Goal: Task Accomplishment & Management: Manage account settings

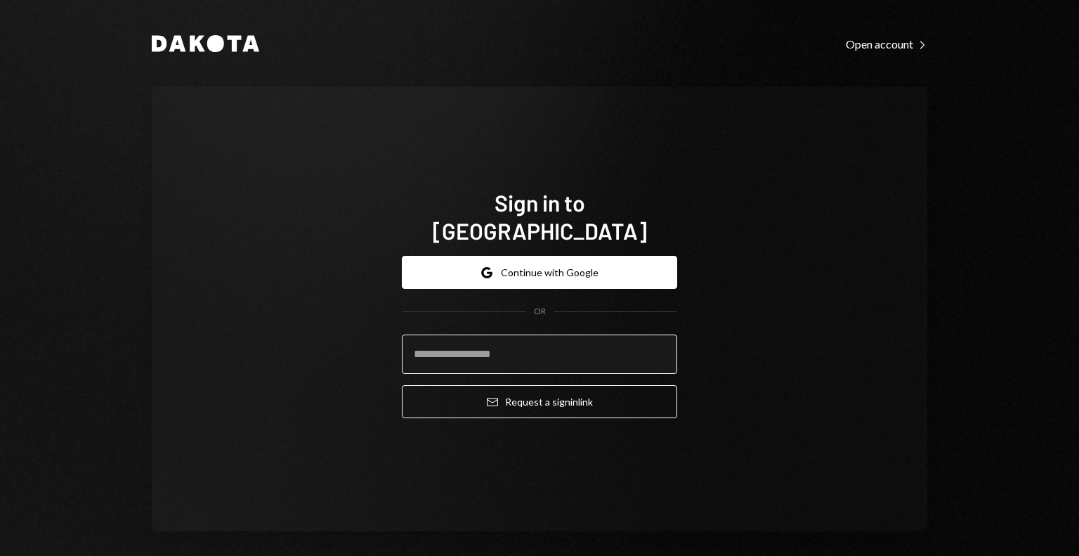
click at [542, 334] on input "email" at bounding box center [539, 353] width 275 height 39
type input "**********"
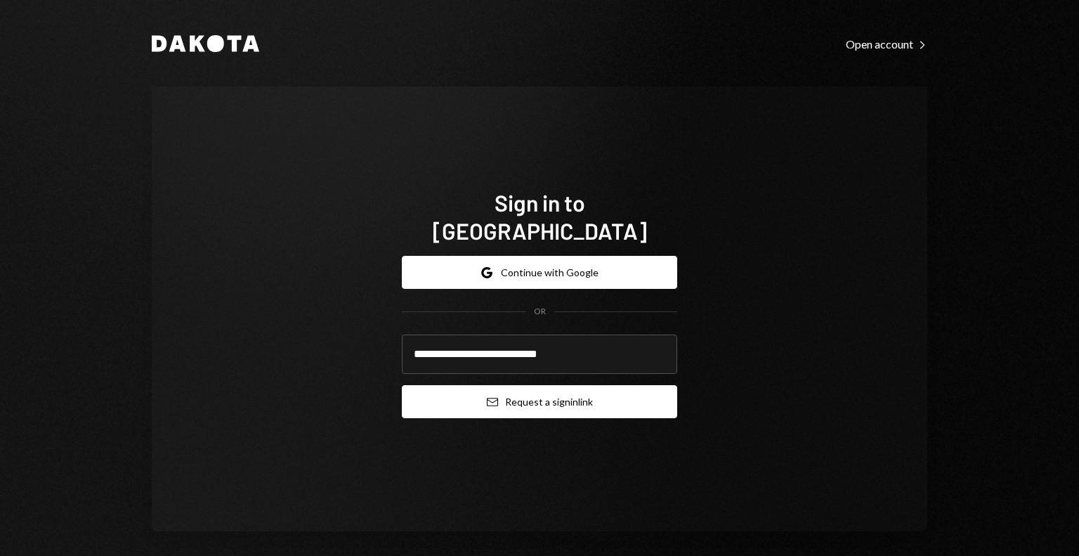
click at [525, 386] on button "Email Request a sign in link" at bounding box center [539, 401] width 275 height 33
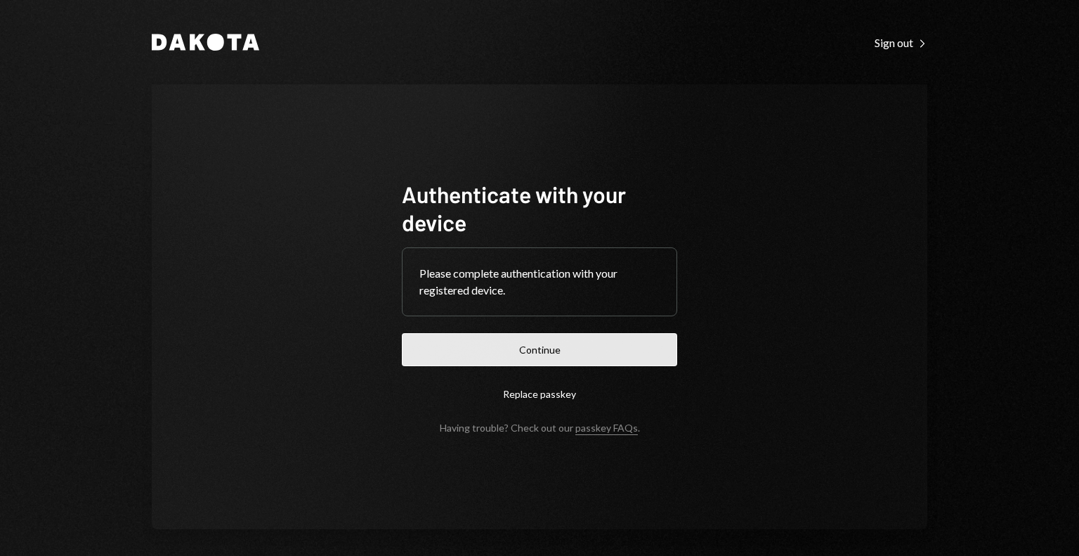
click at [593, 352] on button "Continue" at bounding box center [539, 349] width 275 height 33
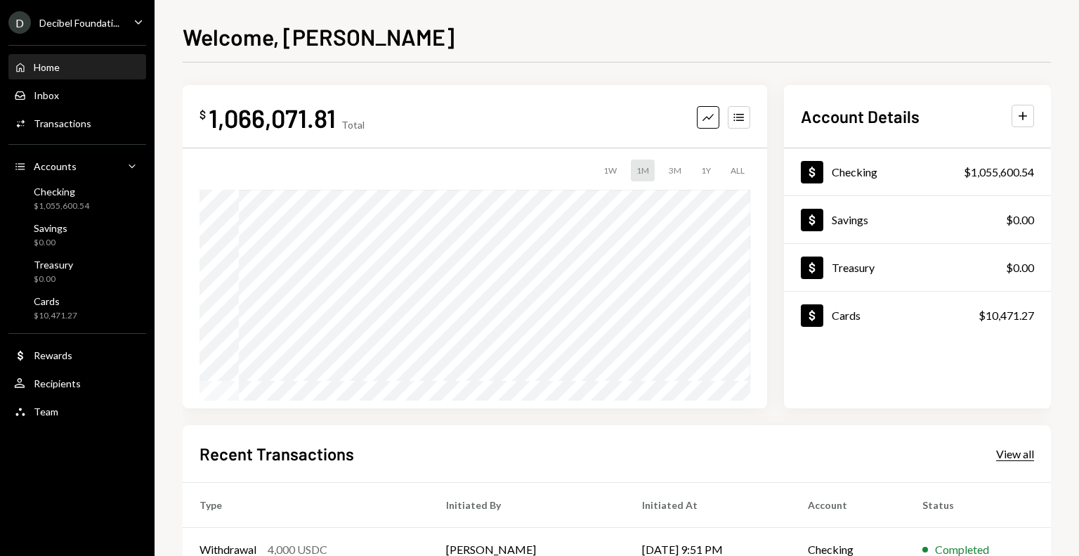
click at [1011, 454] on div "View all" at bounding box center [1015, 454] width 38 height 14
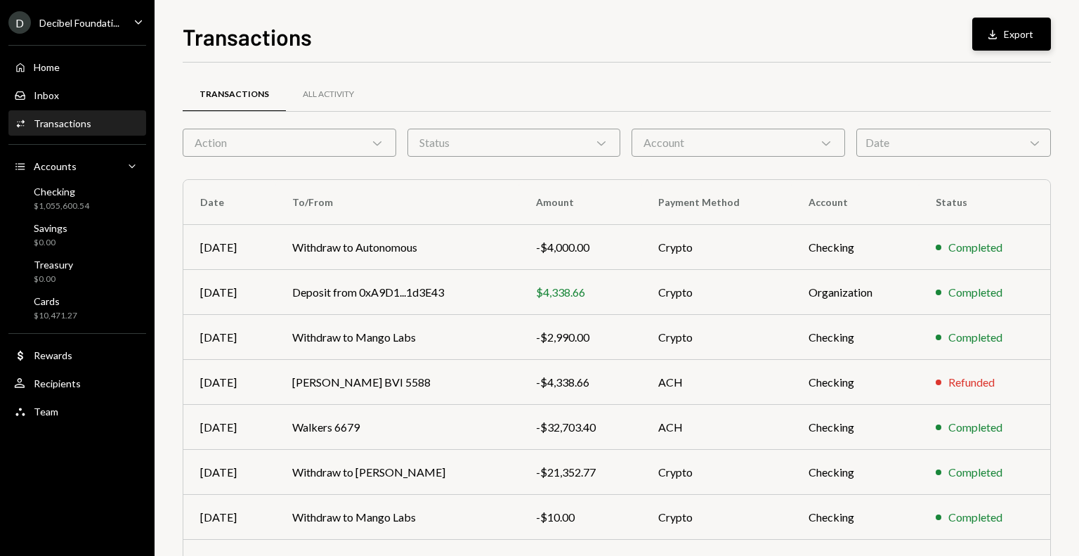
click at [997, 35] on icon "Download" at bounding box center [992, 34] width 14 height 14
click at [74, 22] on div "Decibel Foundati..." at bounding box center [79, 23] width 80 height 12
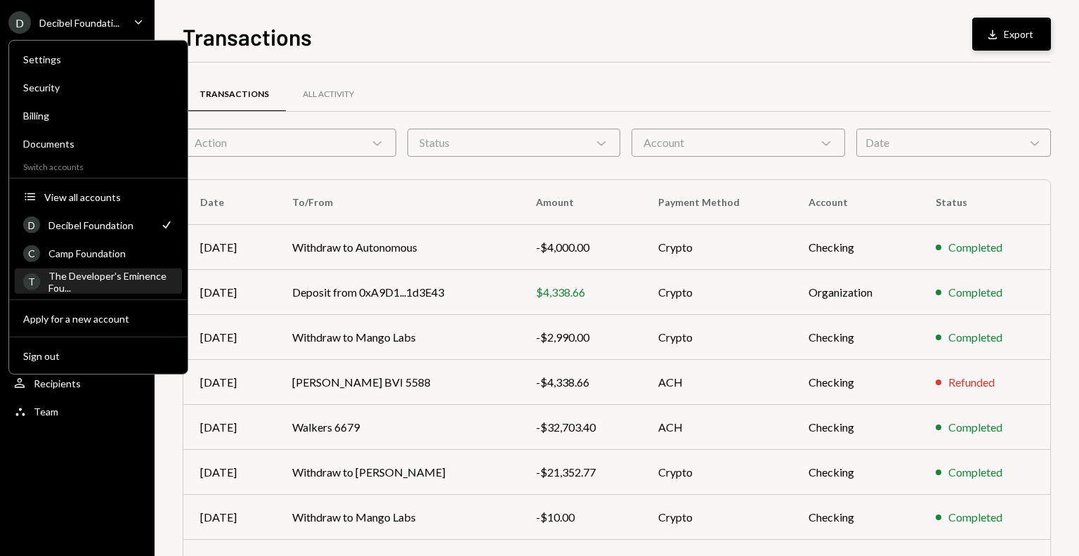
click at [96, 279] on div "The Developer's Eminence Fou..." at bounding box center [110, 281] width 125 height 24
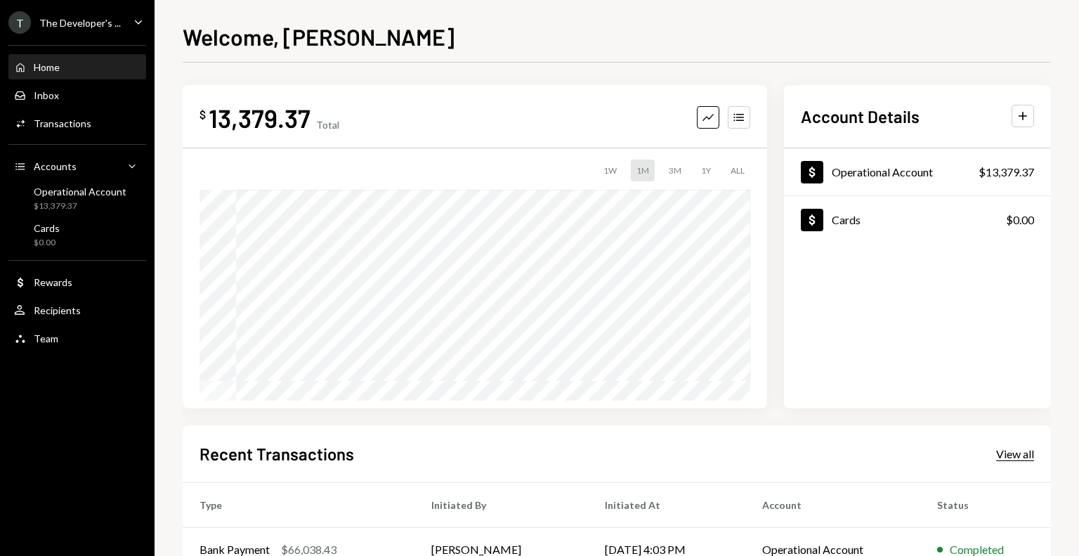
click at [1002, 454] on div "View all" at bounding box center [1015, 454] width 38 height 14
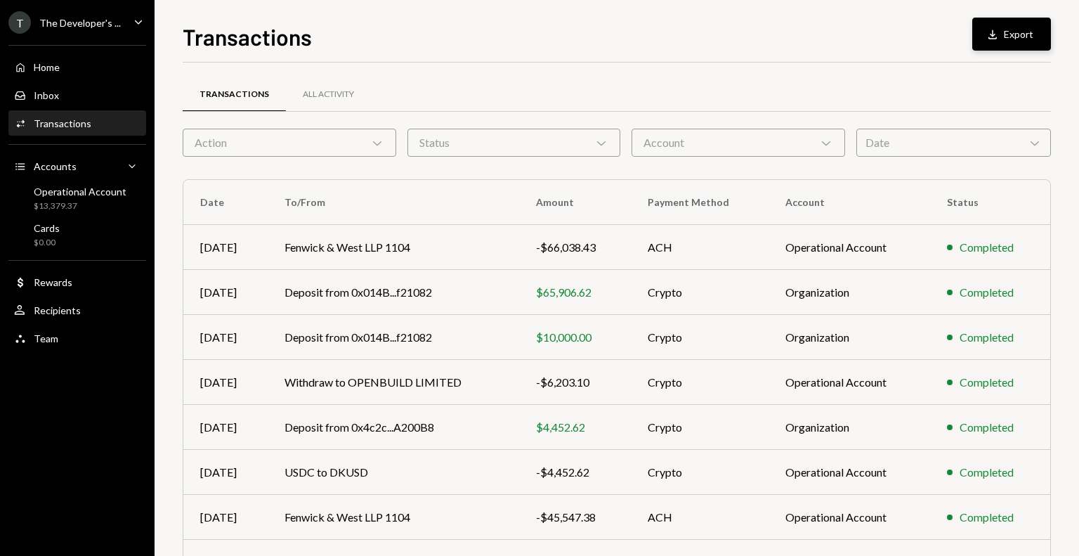
click at [1016, 36] on button "Download Export" at bounding box center [1011, 34] width 79 height 33
click at [87, 19] on div "The Developer's ..." at bounding box center [79, 23] width 81 height 12
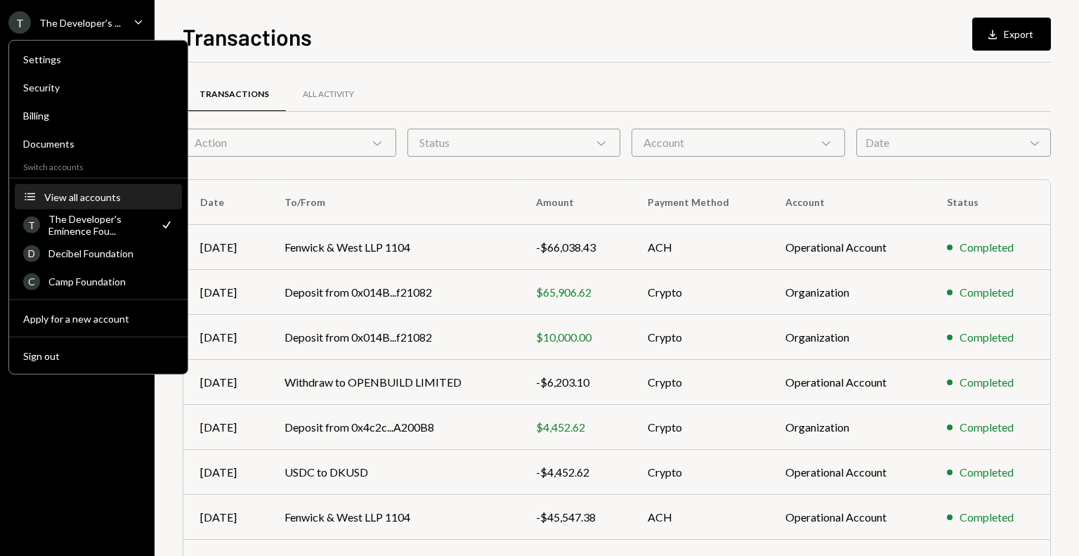
click at [96, 199] on div "View all accounts" at bounding box center [108, 196] width 129 height 12
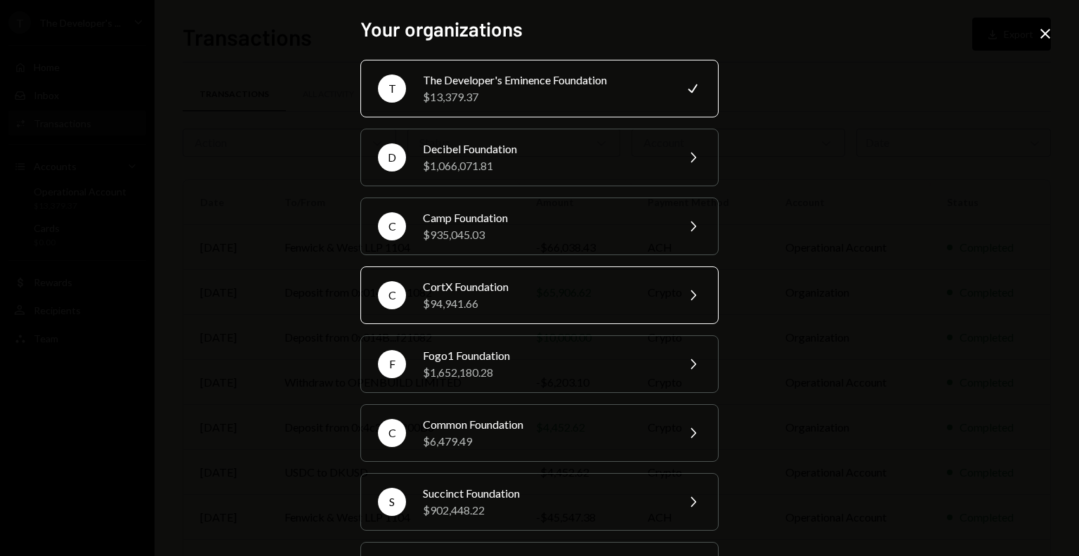
scroll to position [63, 0]
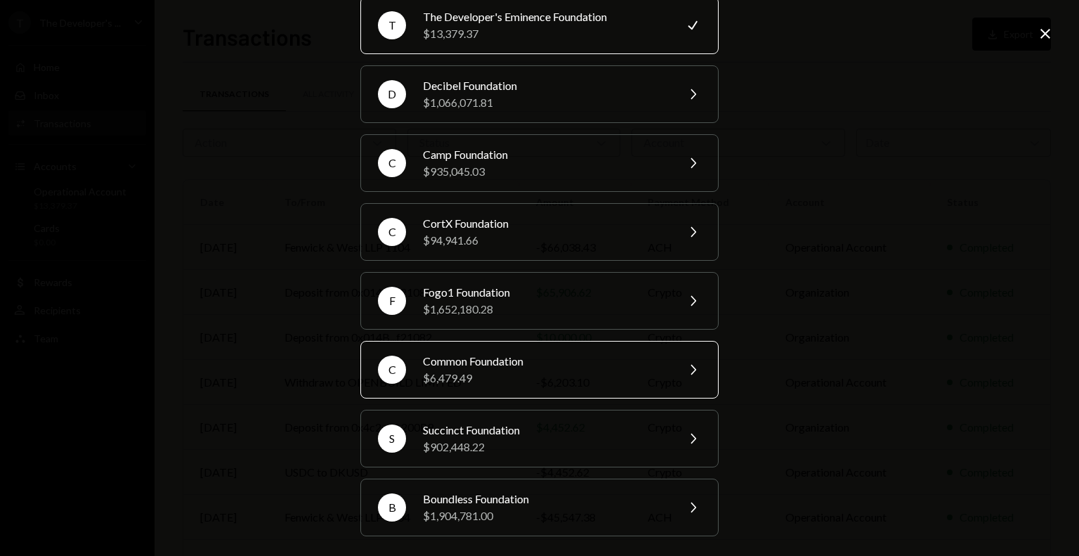
click at [584, 369] on div "$6,479.49" at bounding box center [545, 377] width 244 height 17
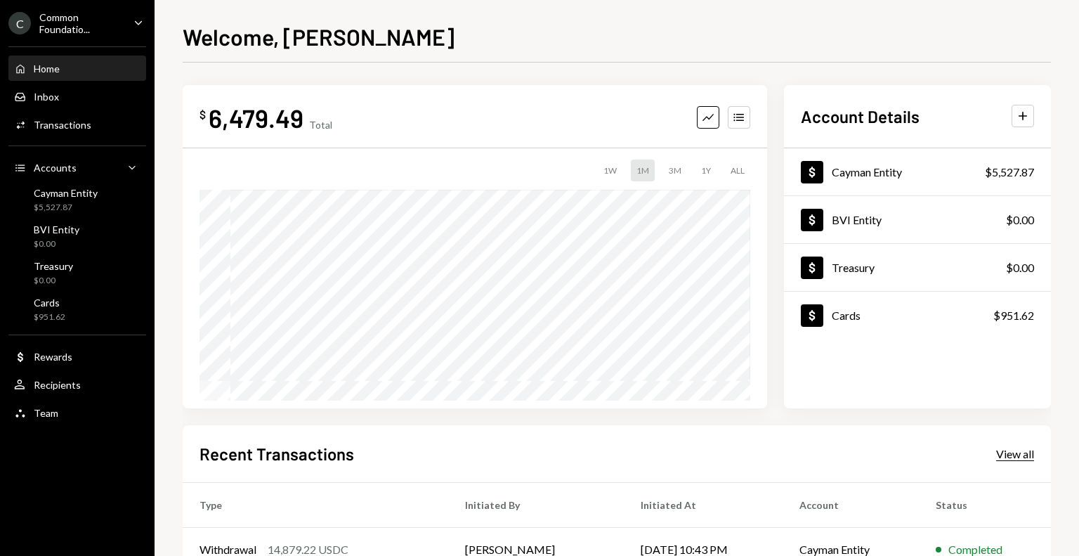
click at [1018, 454] on div "View all" at bounding box center [1015, 454] width 38 height 14
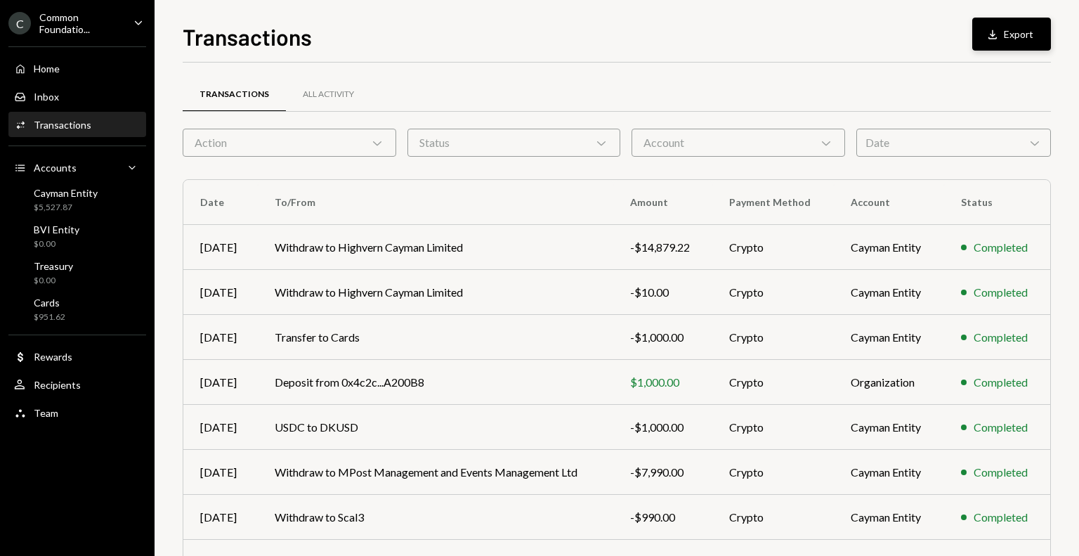
click at [1012, 46] on button "Download Export" at bounding box center [1011, 34] width 79 height 33
click at [96, 12] on div "Common Foundatio..." at bounding box center [80, 23] width 83 height 24
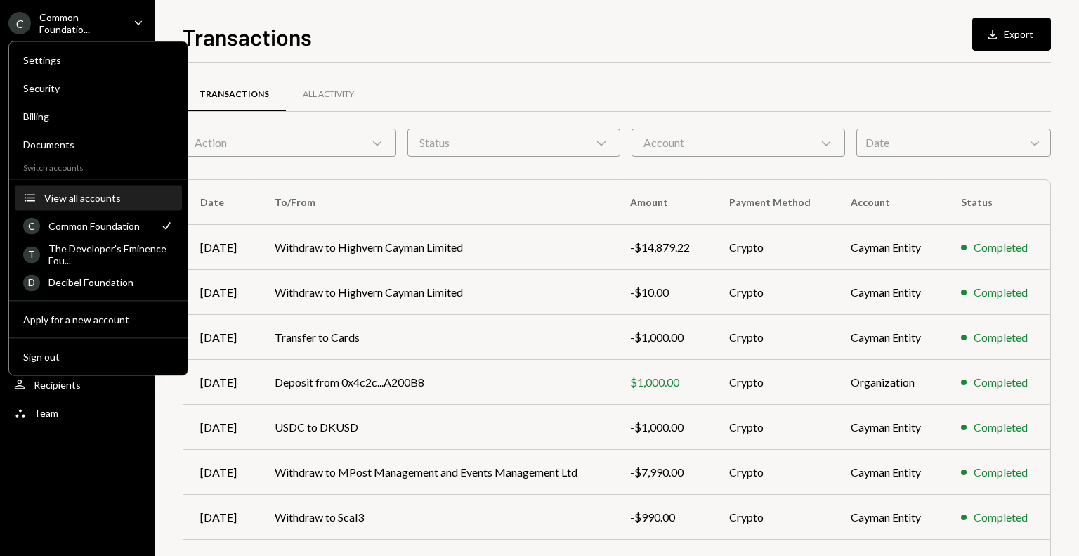
click at [114, 195] on div "View all accounts" at bounding box center [108, 198] width 129 height 12
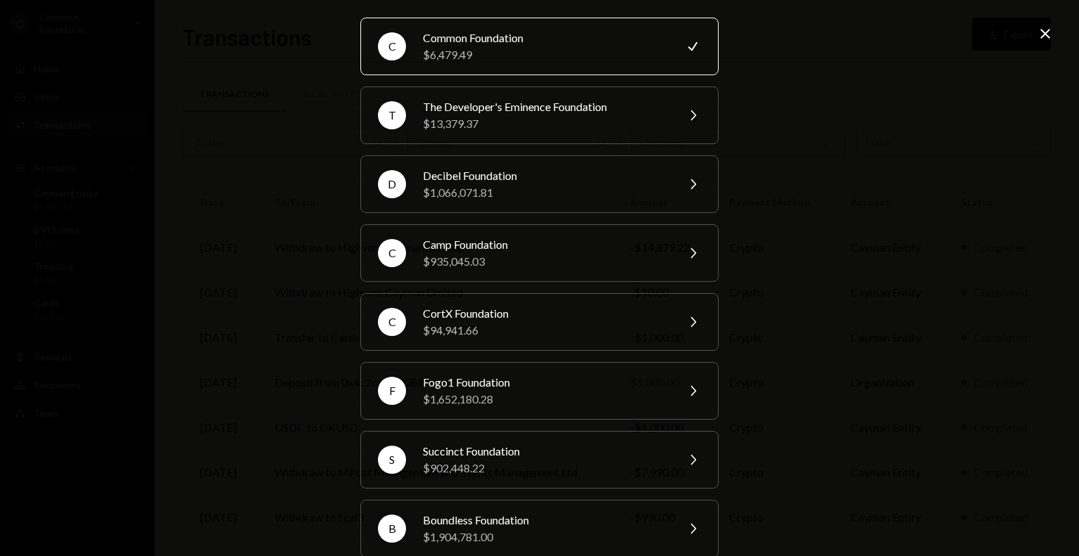
scroll to position [63, 0]
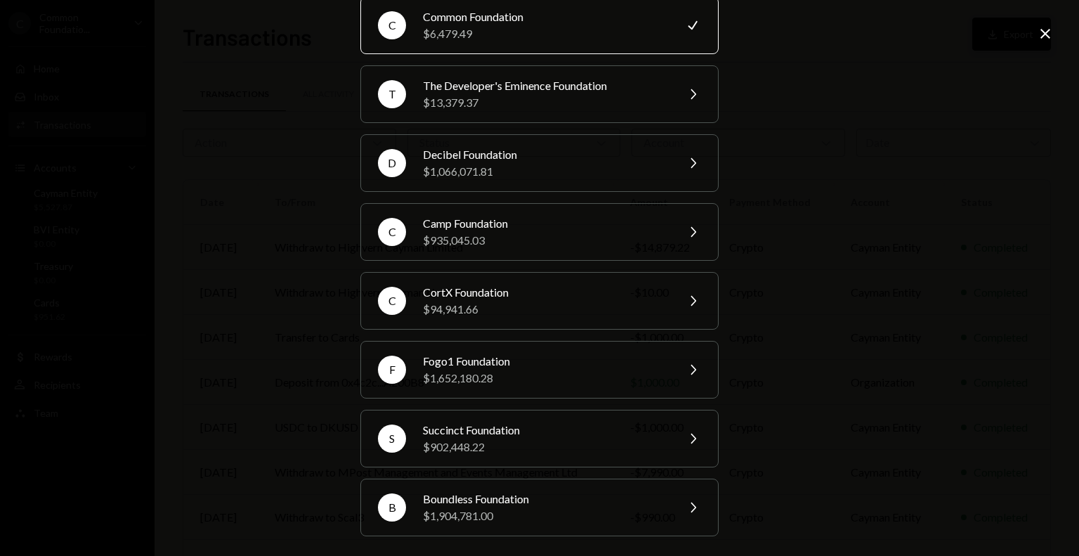
click at [1041, 39] on icon "Close" at bounding box center [1045, 33] width 17 height 17
